Goal: Information Seeking & Learning: Learn about a topic

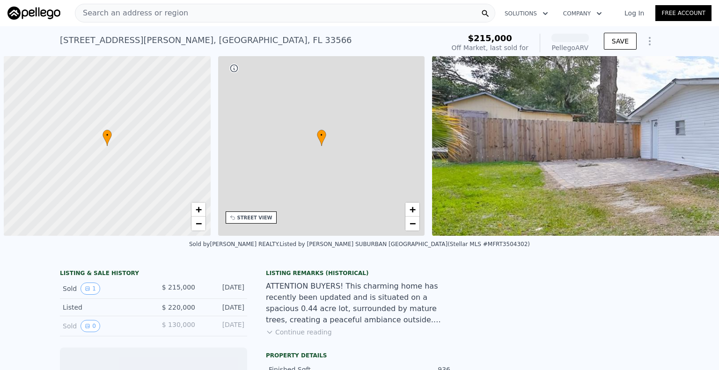
scroll to position [0, 4]
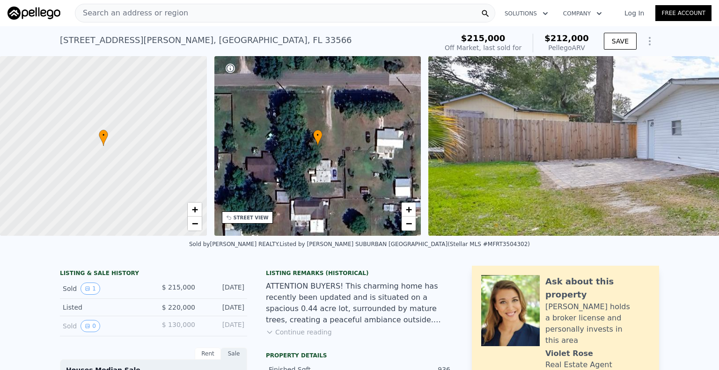
click at [566, 40] on span "$212,000" at bounding box center [566, 38] width 44 height 10
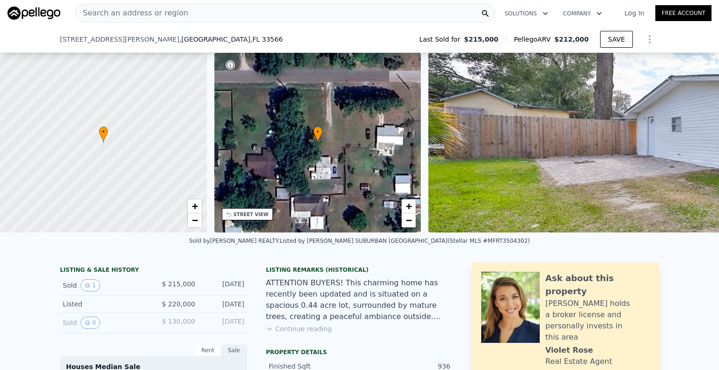
scroll to position [511, 0]
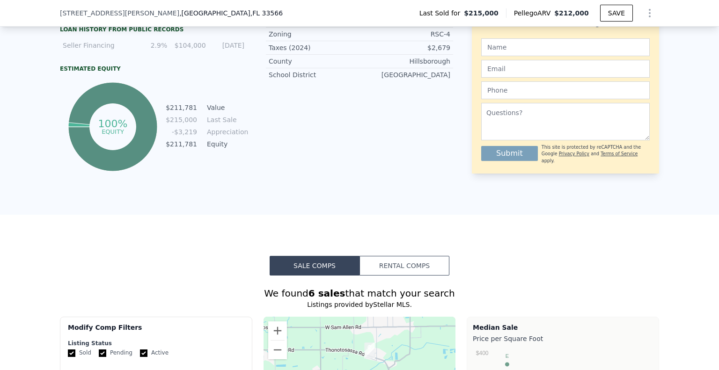
click at [390, 276] on button "Rental Comps" at bounding box center [404, 266] width 90 height 20
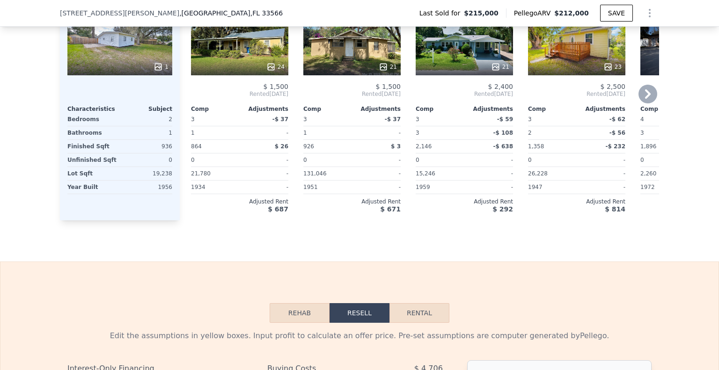
scroll to position [1026, 0]
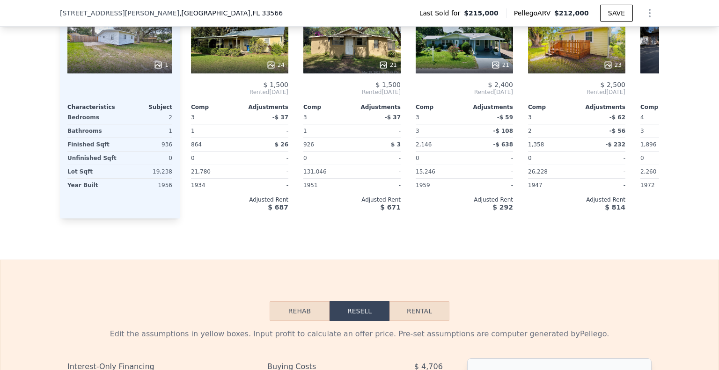
click at [389, 321] on button "Rental" at bounding box center [419, 311] width 60 height 20
select select "30"
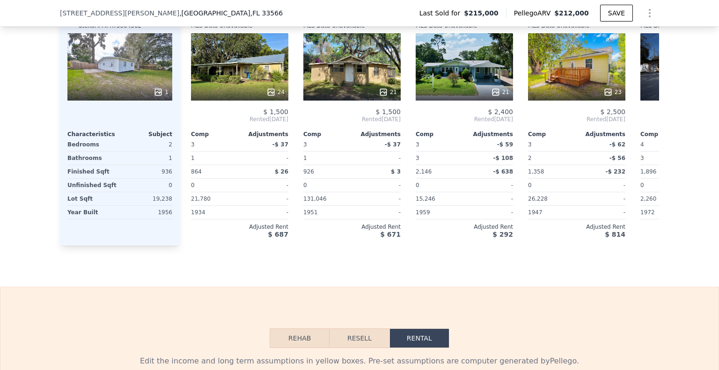
scroll to position [979, 0]
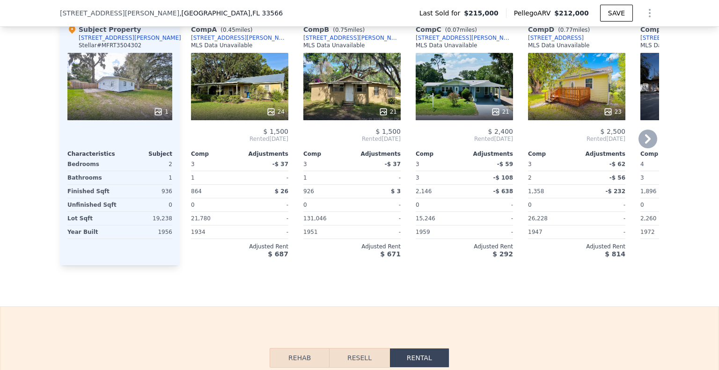
click at [371, 99] on div "21" at bounding box center [351, 86] width 97 height 67
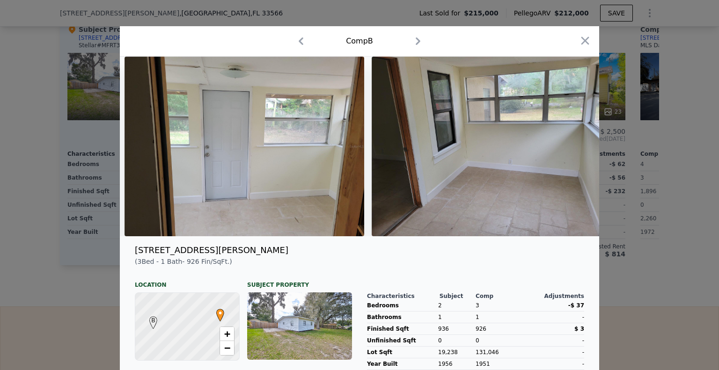
scroll to position [0, 2678]
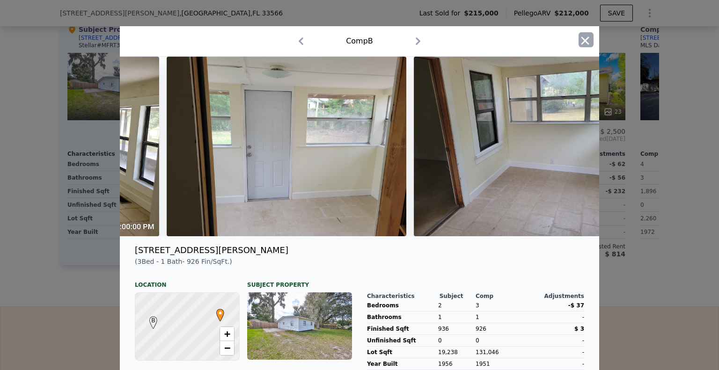
click at [584, 43] on icon "button" at bounding box center [585, 40] width 8 height 8
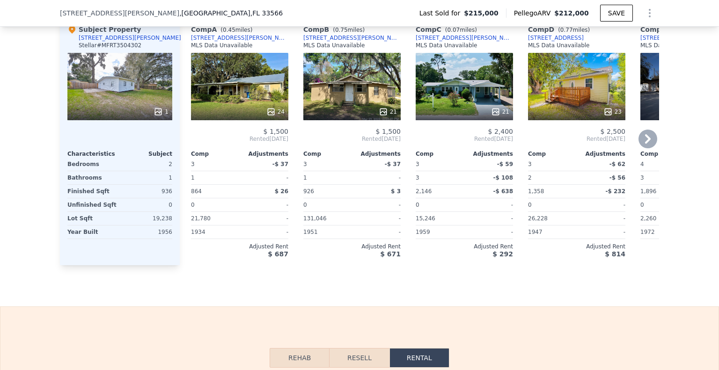
click at [648, 148] on icon at bounding box center [647, 139] width 19 height 19
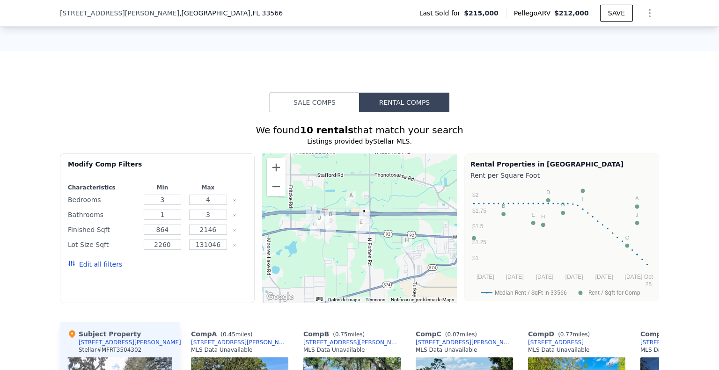
scroll to position [651, 0]
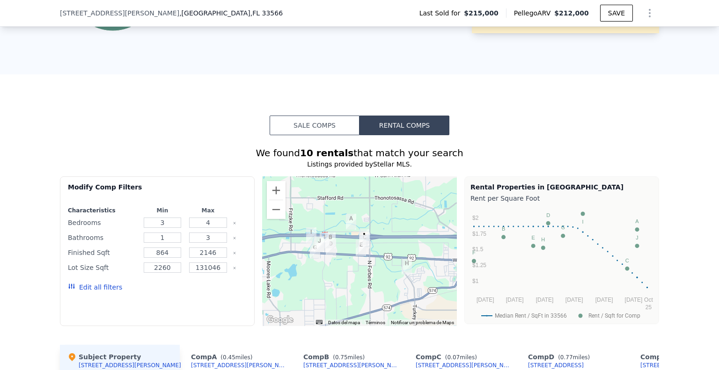
click at [316, 116] on div "Sale Comps Rental Comps We found 10 rentals that match your search Listings pro…" at bounding box center [359, 354] width 719 height 560
click at [317, 124] on button "Sale Comps" at bounding box center [314, 126] width 90 height 20
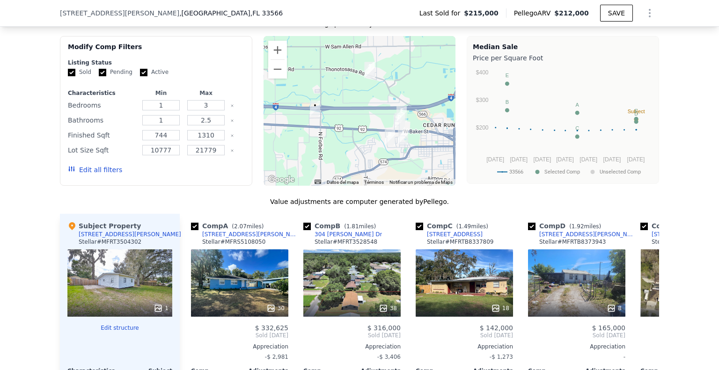
scroll to position [838, 0]
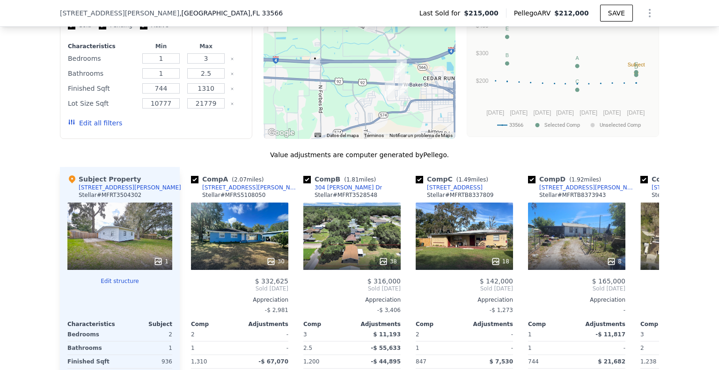
click at [258, 252] on div "30" at bounding box center [239, 236] width 97 height 67
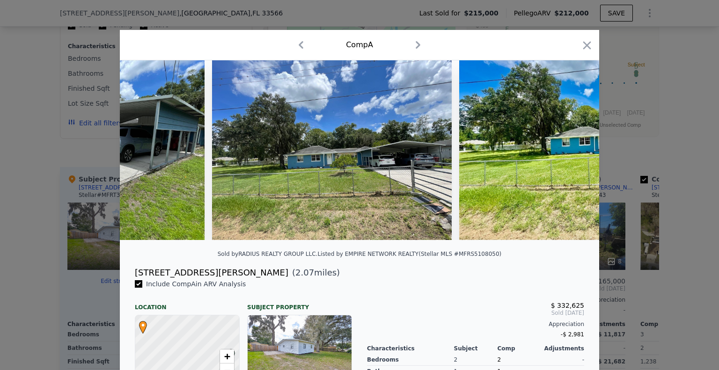
scroll to position [0, 6364]
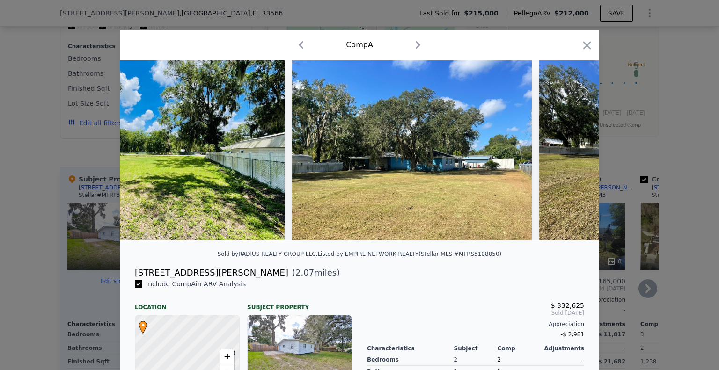
click at [600, 204] on div at bounding box center [359, 185] width 719 height 370
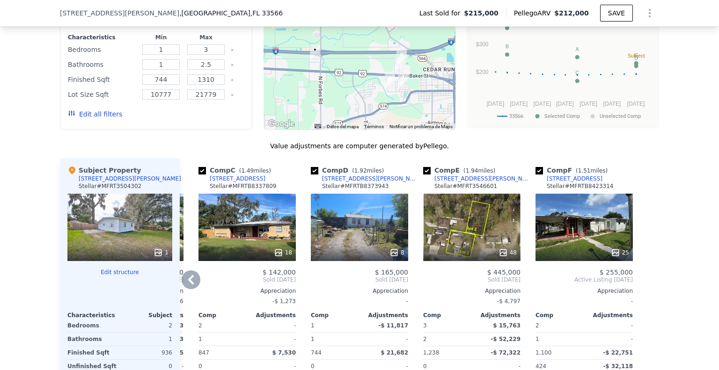
scroll to position [698, 0]
